Goal: Book appointment/travel/reservation

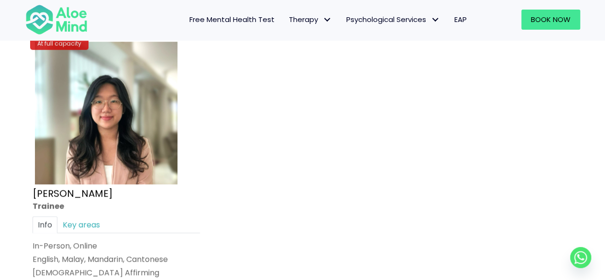
scroll to position [4056, 0]
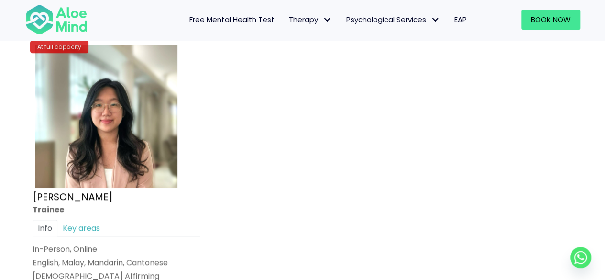
scroll to position [4106, 0]
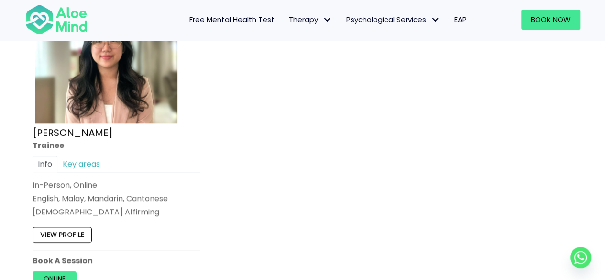
click at [79, 207] on div "[DEMOGRAPHIC_DATA] Affirming" at bounding box center [116, 212] width 167 height 11
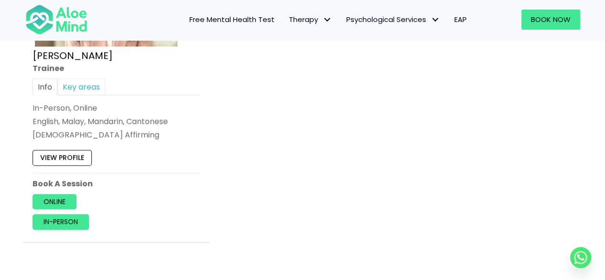
scroll to position [4183, 0]
click at [83, 150] on link "View profile" at bounding box center [62, 157] width 59 height 15
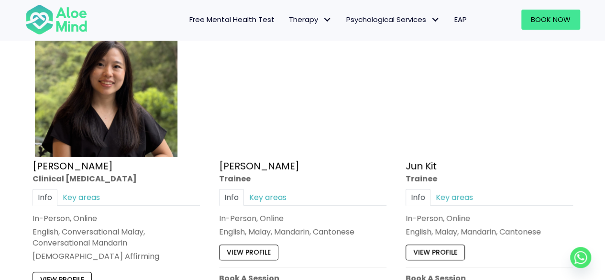
scroll to position [3381, 0]
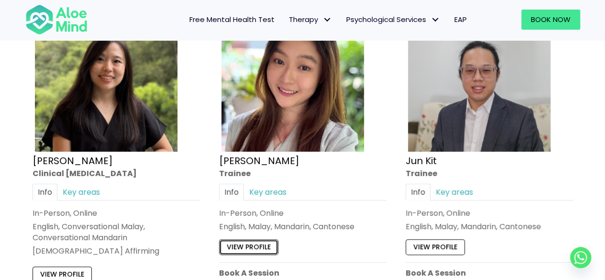
click at [237, 240] on link "View profile" at bounding box center [248, 247] width 59 height 15
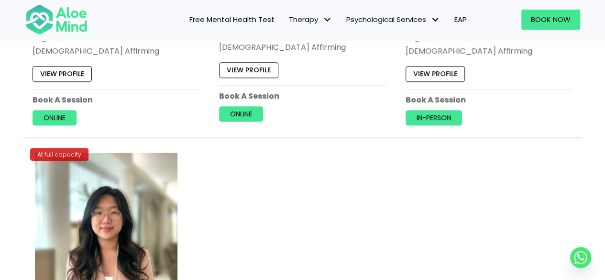
scroll to position [3937, 0]
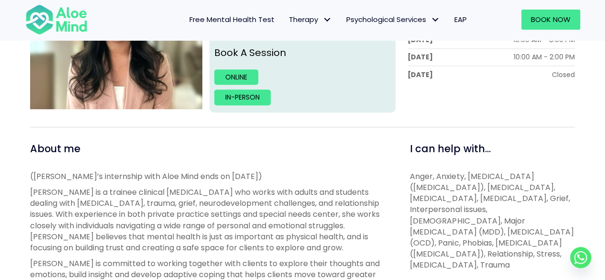
scroll to position [240, 0]
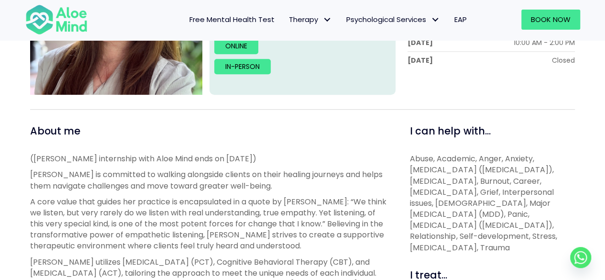
scroll to position [253, 0]
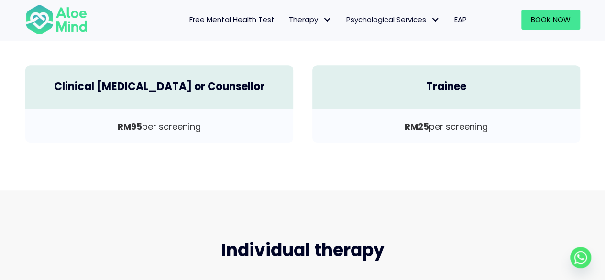
scroll to position [378, 0]
click at [453, 76] on div "Trainee" at bounding box center [446, 87] width 268 height 44
click at [452, 121] on p "RM25 per screening" at bounding box center [446, 126] width 249 height 12
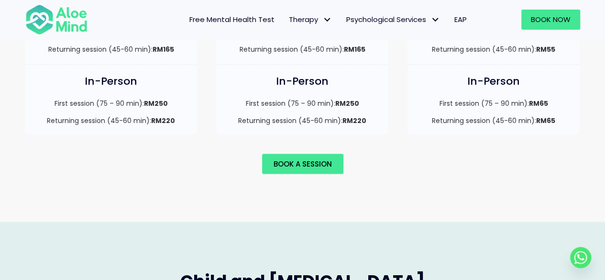
scroll to position [804, 0]
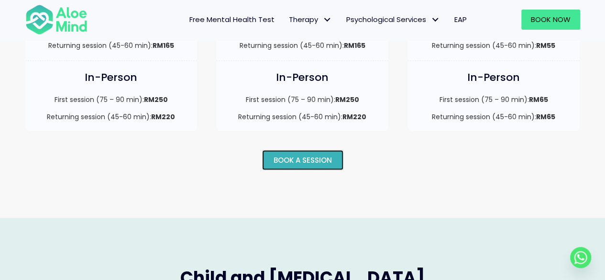
click at [331, 154] on span "Book a session" at bounding box center [303, 159] width 58 height 10
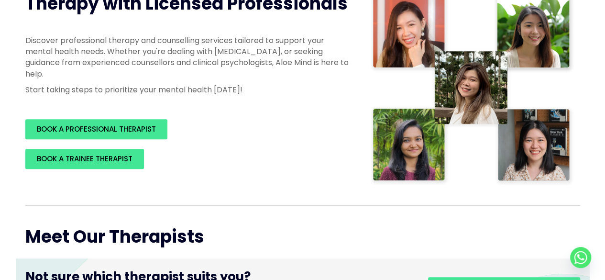
scroll to position [183, 0]
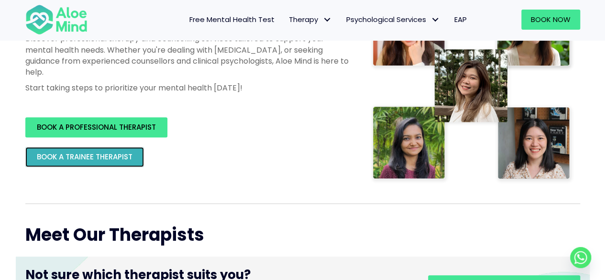
click at [54, 154] on span "BOOK A TRAINEE THERAPIST" at bounding box center [85, 157] width 96 height 10
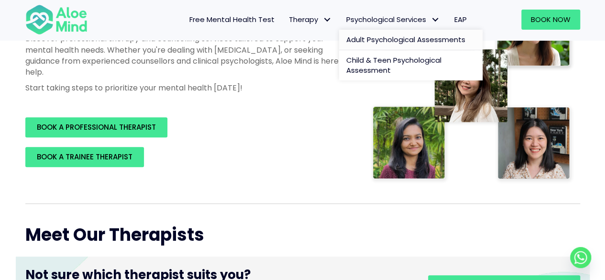
click at [408, 40] on span "Adult Psychological Assessments" at bounding box center [405, 39] width 119 height 10
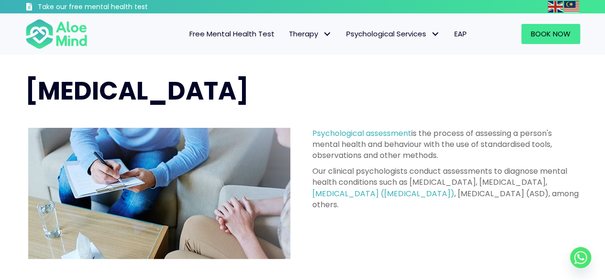
click at [458, 154] on p "Psychological assessment is the process of assessing a person's mental health a…" at bounding box center [446, 144] width 268 height 33
